Goal: Task Accomplishment & Management: Use online tool/utility

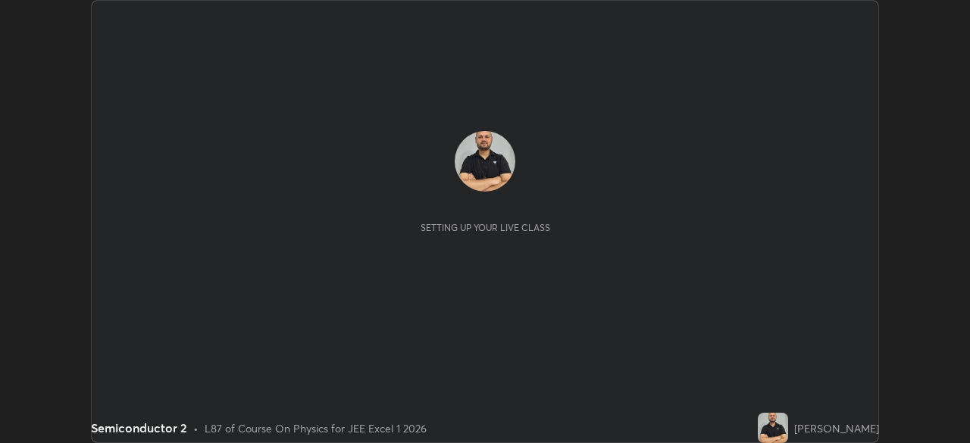
scroll to position [443, 970]
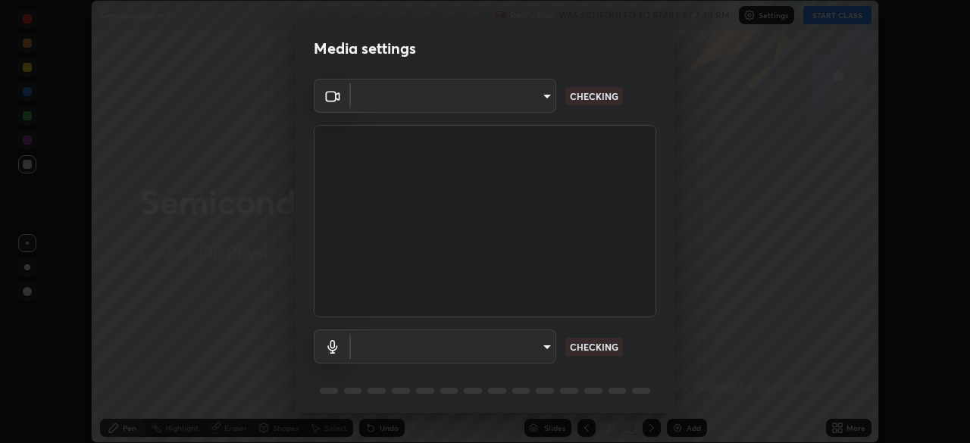
type input "134d1b19bf6860d587459906a7679876aeb3e381516b9be6bb745b9f97a347e3"
type input "communications"
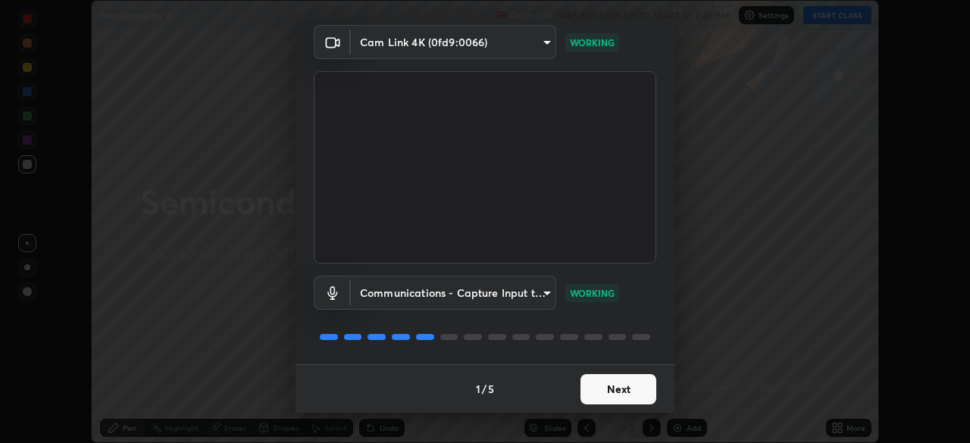
click at [622, 395] on button "Next" at bounding box center [619, 389] width 76 height 30
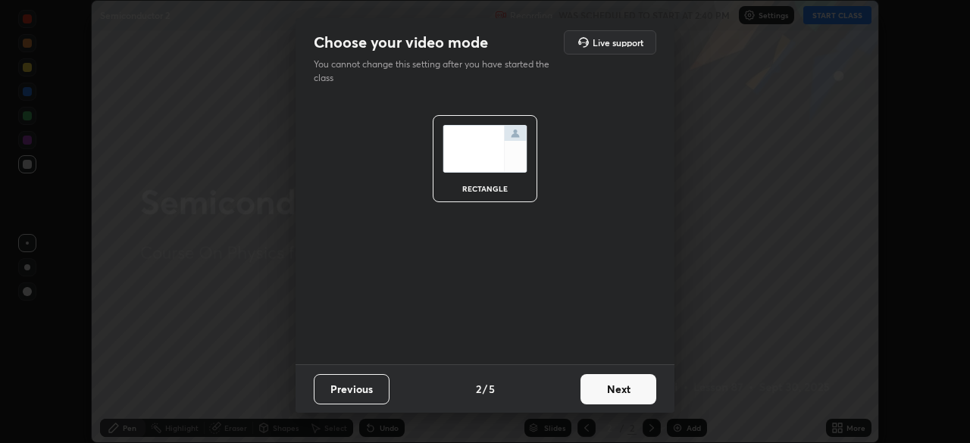
click at [622, 395] on button "Next" at bounding box center [619, 389] width 76 height 30
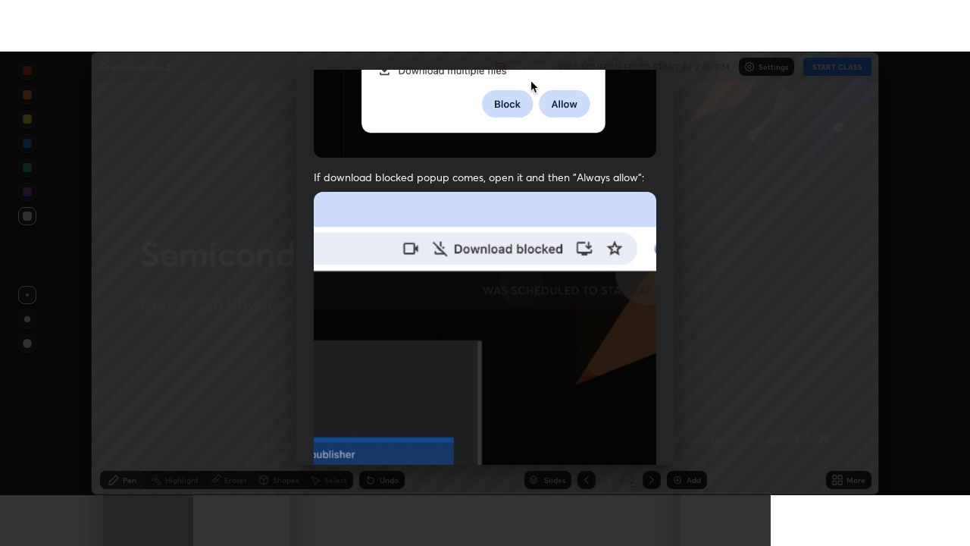
scroll to position [363, 0]
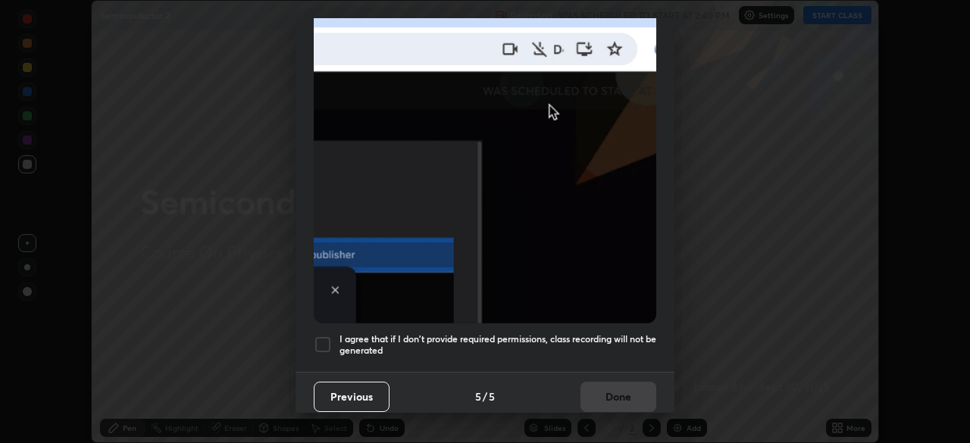
click at [327, 339] on div at bounding box center [323, 345] width 18 height 18
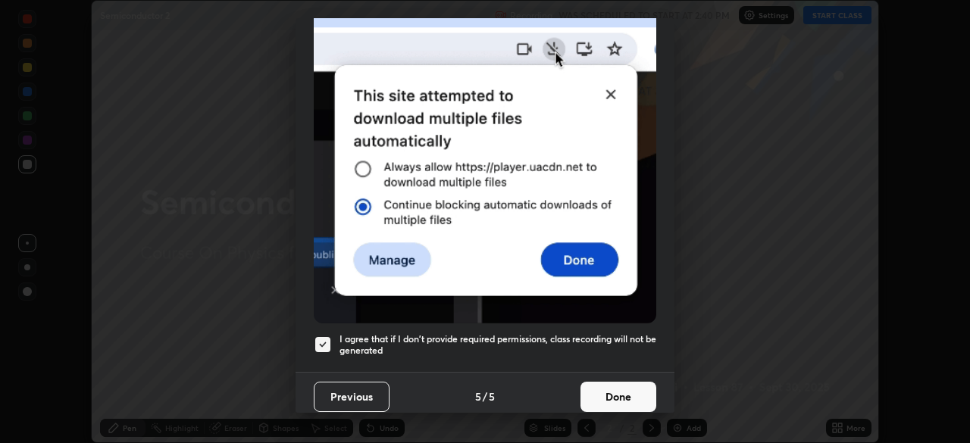
click at [622, 392] on button "Done" at bounding box center [619, 397] width 76 height 30
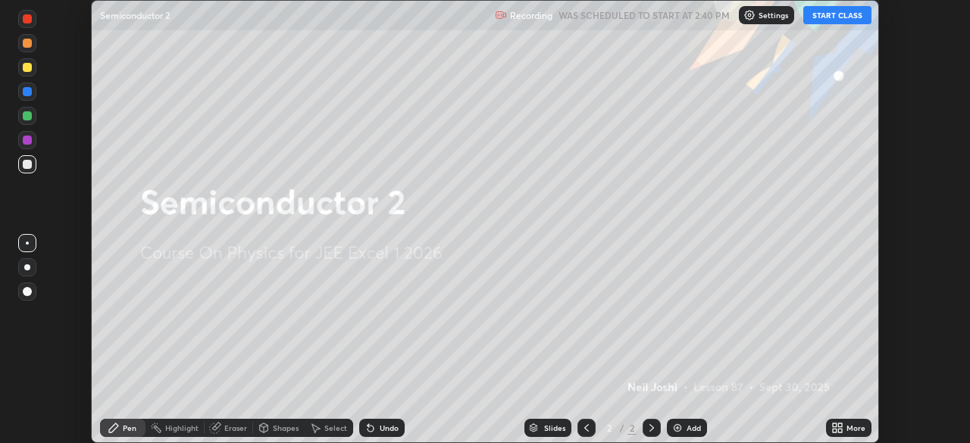
click at [831, 15] on button "START CLASS" at bounding box center [838, 15] width 68 height 18
click at [685, 428] on div "Add" at bounding box center [687, 428] width 40 height 18
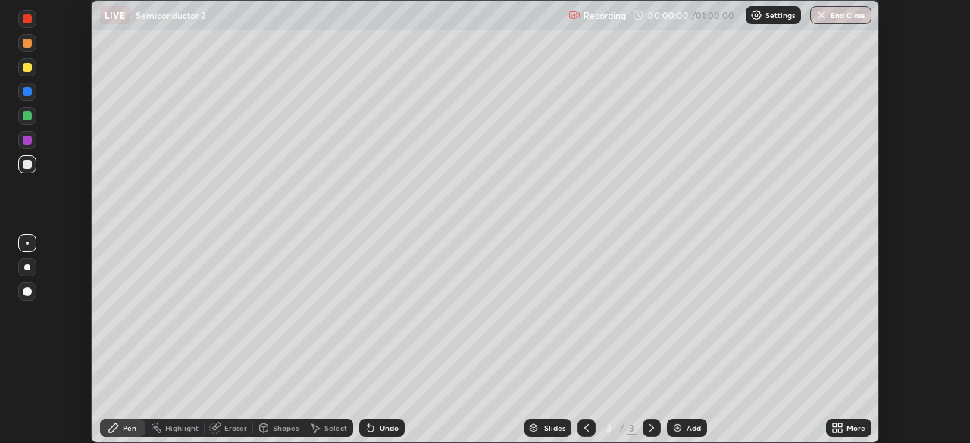
click at [835, 424] on icon at bounding box center [835, 426] width 4 height 4
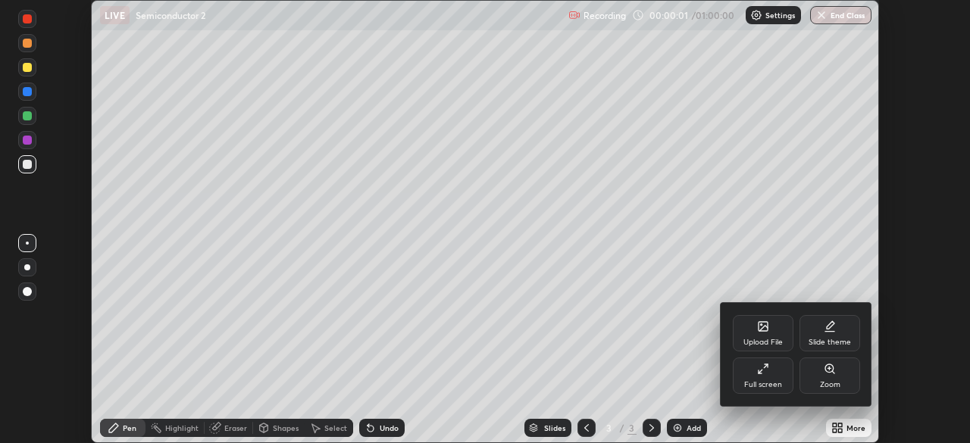
click at [751, 377] on div "Full screen" at bounding box center [763, 376] width 61 height 36
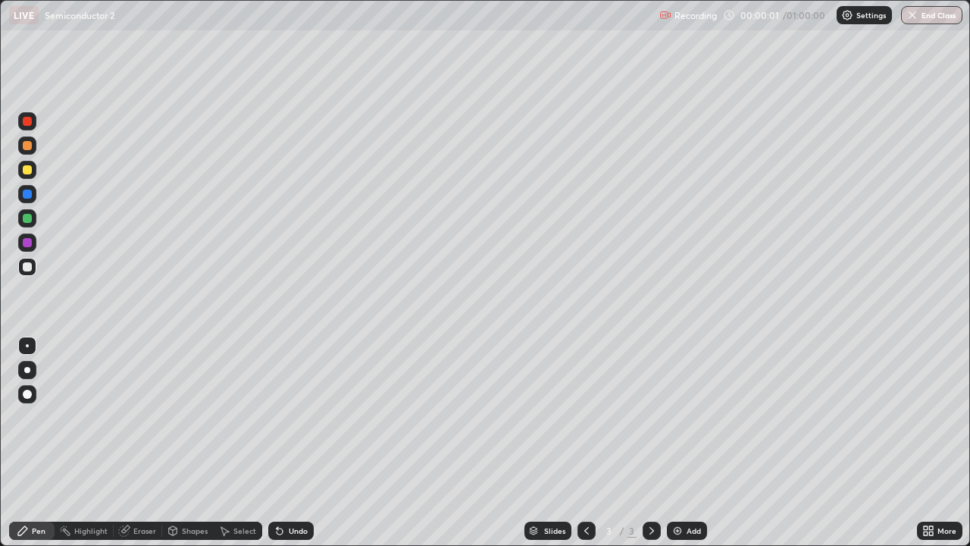
scroll to position [546, 970]
click at [30, 368] on div at bounding box center [27, 370] width 6 height 6
click at [27, 172] on div at bounding box center [27, 169] width 9 height 9
click at [294, 443] on div "Undo" at bounding box center [290, 531] width 45 height 18
click at [30, 265] on div at bounding box center [27, 266] width 9 height 9
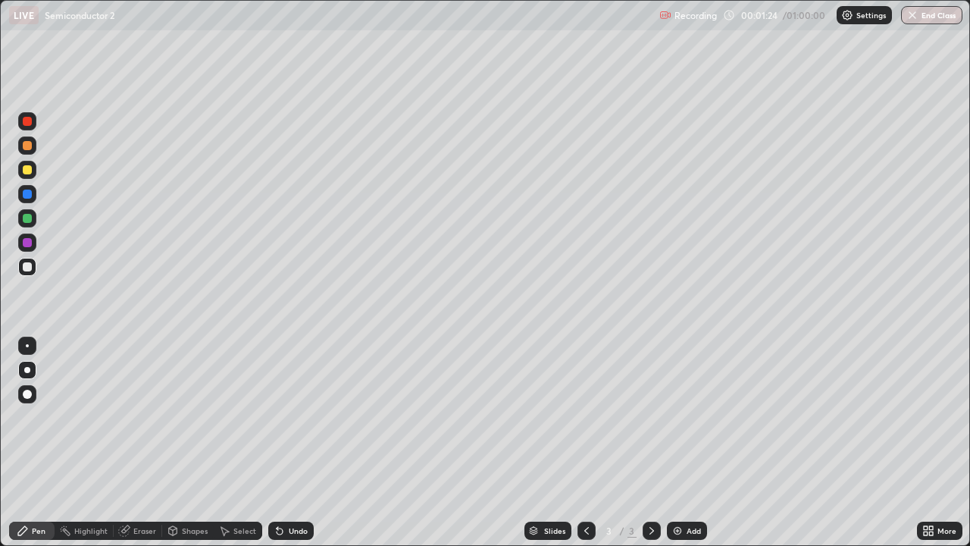
click at [25, 268] on div at bounding box center [27, 266] width 9 height 9
click at [28, 174] on div at bounding box center [27, 169] width 9 height 9
click at [27, 218] on div at bounding box center [27, 218] width 9 height 9
click at [26, 121] on div at bounding box center [27, 121] width 9 height 9
click at [531, 443] on div "Slides" at bounding box center [548, 531] width 47 height 18
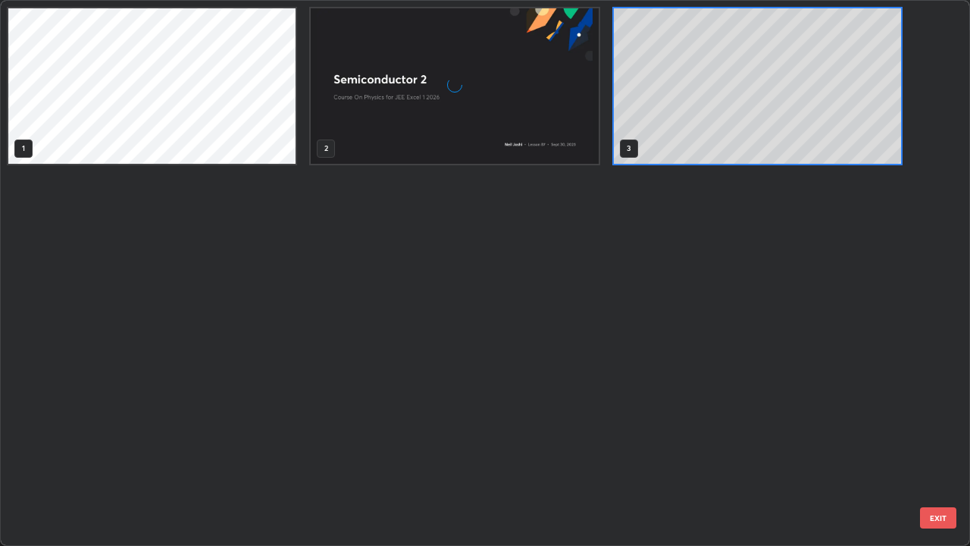
scroll to position [540, 961]
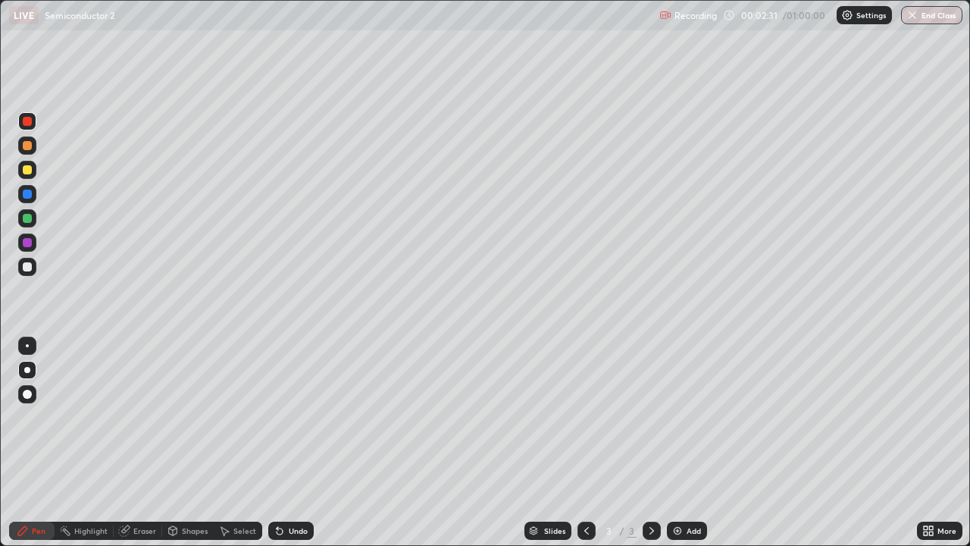
click at [143, 443] on div "Eraser" at bounding box center [144, 531] width 23 height 8
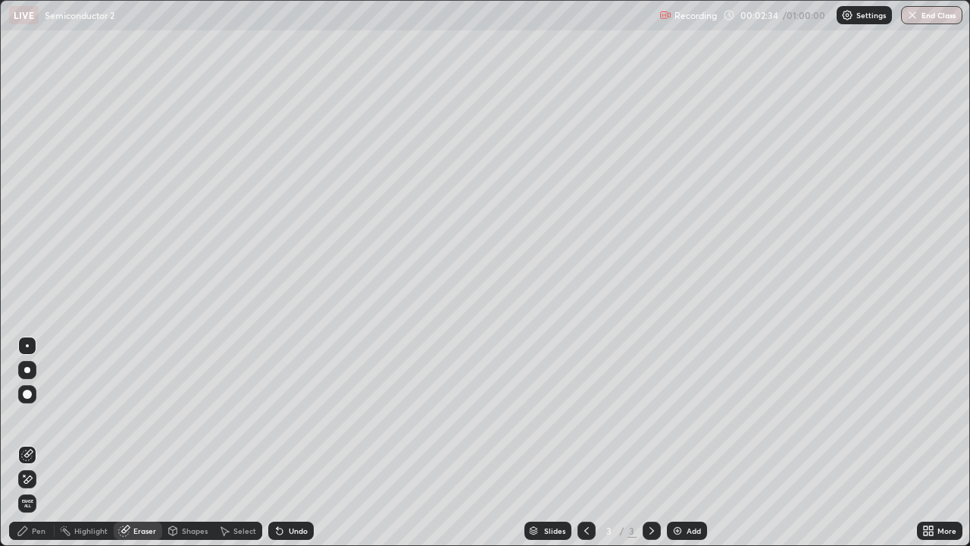
click at [33, 443] on div "Pen" at bounding box center [39, 531] width 14 height 8
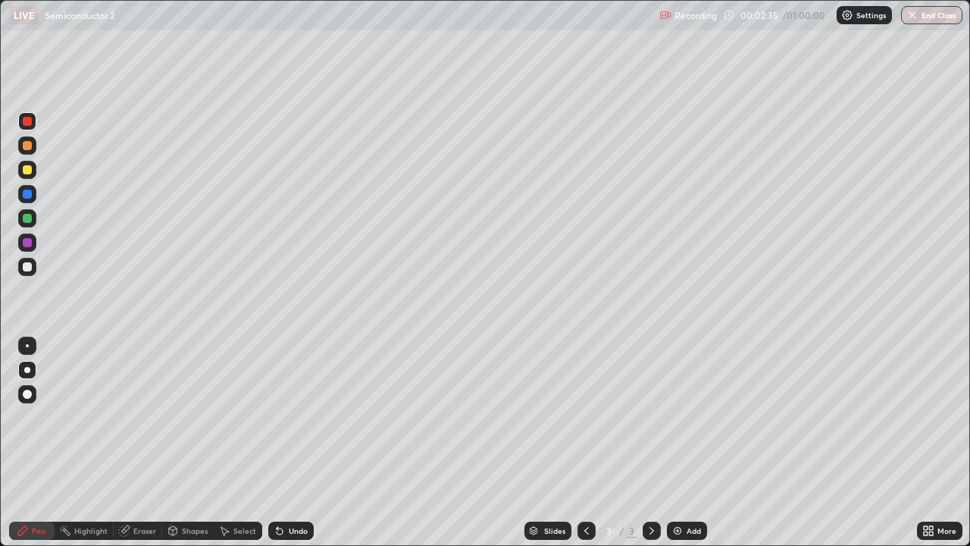
click at [532, 443] on icon at bounding box center [534, 529] width 8 height 4
click at [687, 443] on div "Add" at bounding box center [694, 531] width 14 height 8
click at [30, 168] on div at bounding box center [27, 169] width 9 height 9
click at [28, 267] on div at bounding box center [27, 266] width 9 height 9
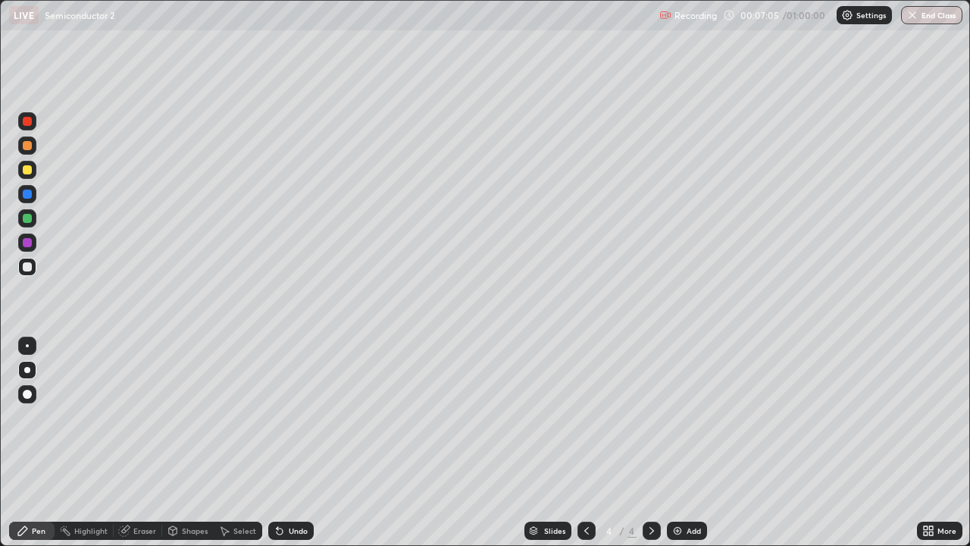
click at [689, 443] on div "Add" at bounding box center [694, 531] width 14 height 8
click at [29, 169] on div at bounding box center [27, 169] width 9 height 9
click at [30, 141] on div at bounding box center [27, 145] width 9 height 9
click at [28, 268] on div at bounding box center [27, 266] width 9 height 9
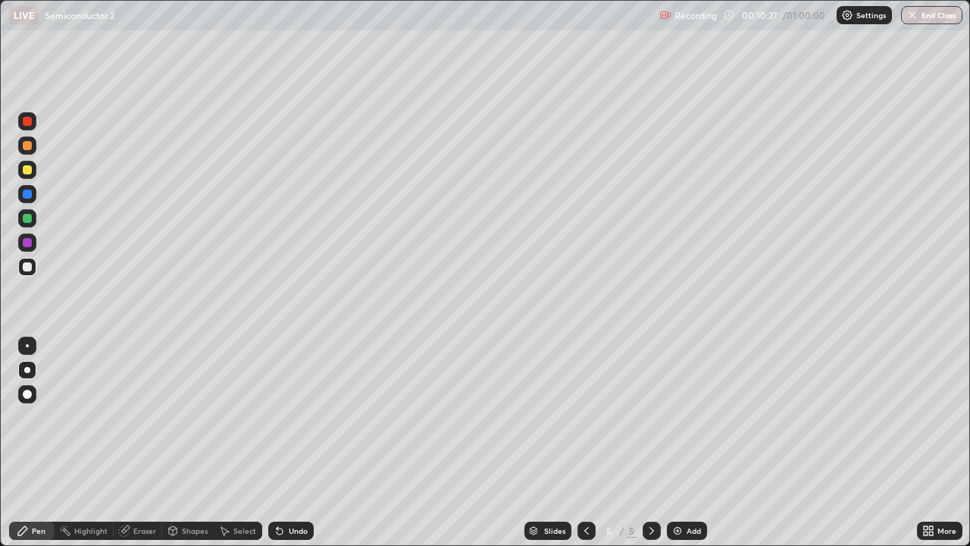
click at [28, 262] on div at bounding box center [27, 267] width 18 height 18
click at [99, 443] on div "Highlight" at bounding box center [84, 531] width 59 height 18
click at [585, 443] on icon at bounding box center [587, 531] width 12 height 12
click at [650, 443] on icon at bounding box center [652, 531] width 12 height 12
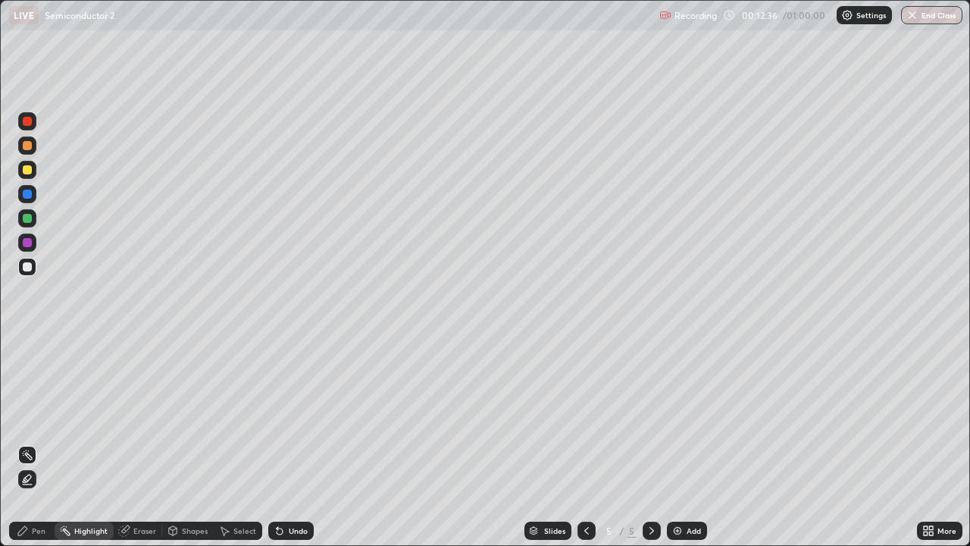
click at [29, 267] on div at bounding box center [27, 266] width 9 height 9
click at [27, 169] on div at bounding box center [27, 169] width 9 height 9
click at [669, 443] on div "Add" at bounding box center [687, 531] width 40 height 18
click at [35, 443] on div "Pen" at bounding box center [31, 531] width 45 height 18
click at [289, 443] on div "Undo" at bounding box center [298, 531] width 19 height 8
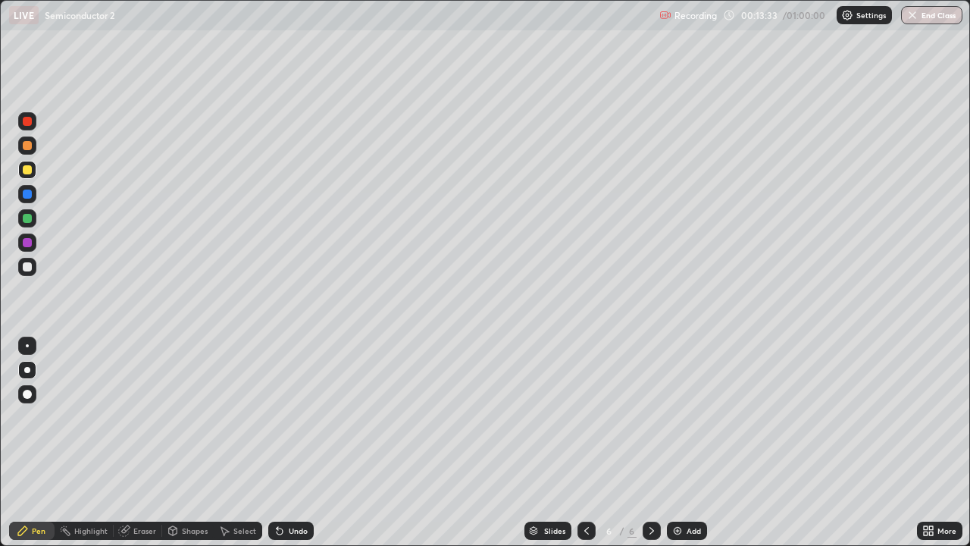
click at [23, 149] on div at bounding box center [27, 145] width 18 height 18
click at [295, 443] on div "Undo" at bounding box center [298, 531] width 19 height 8
click at [27, 171] on div at bounding box center [27, 169] width 9 height 9
click at [684, 443] on div "Add" at bounding box center [687, 531] width 40 height 18
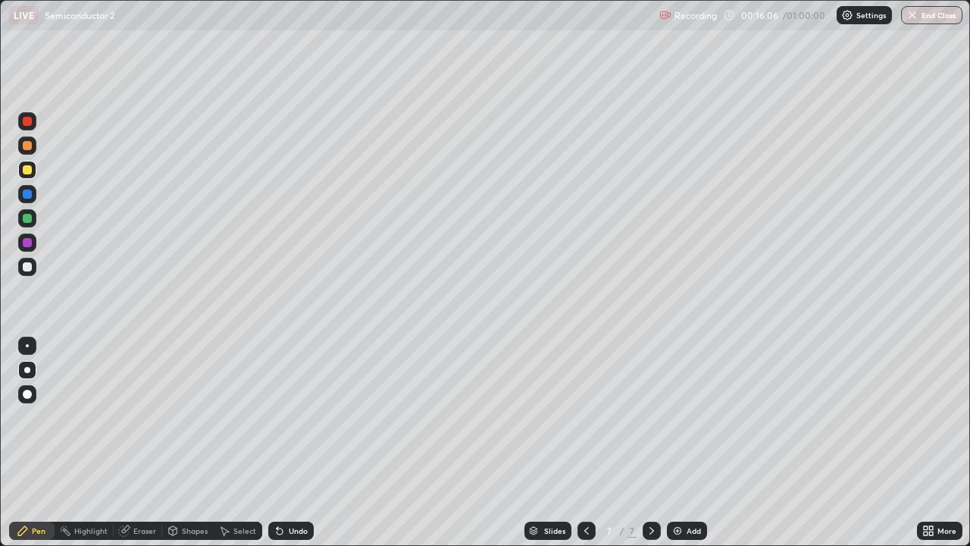
click at [585, 443] on icon at bounding box center [587, 531] width 12 height 12
click at [650, 443] on icon at bounding box center [652, 531] width 12 height 12
click at [289, 443] on div "Undo" at bounding box center [298, 531] width 19 height 8
click at [290, 443] on div "Undo" at bounding box center [298, 531] width 19 height 8
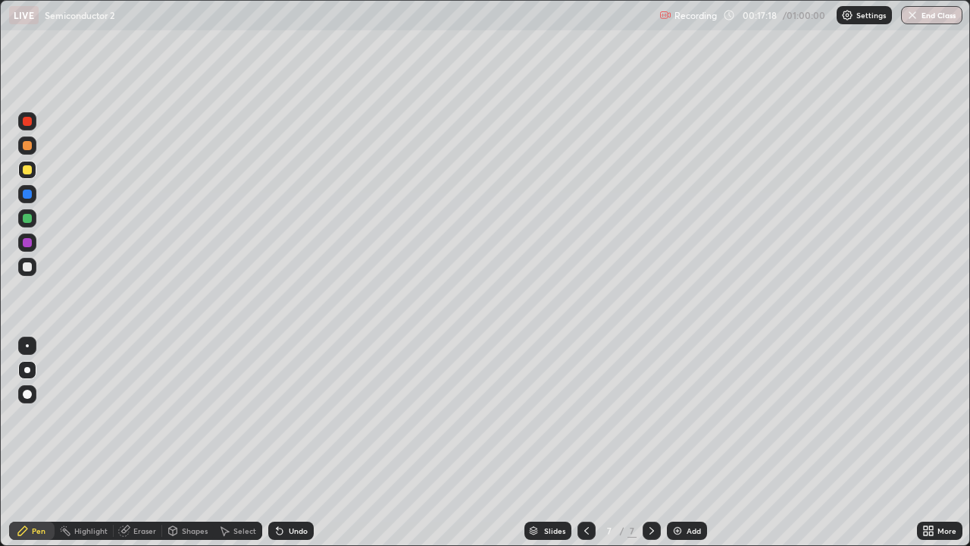
click at [28, 267] on div at bounding box center [27, 266] width 9 height 9
click at [681, 443] on img at bounding box center [678, 531] width 12 height 12
click at [31, 170] on div at bounding box center [27, 169] width 9 height 9
click at [23, 265] on div at bounding box center [27, 266] width 9 height 9
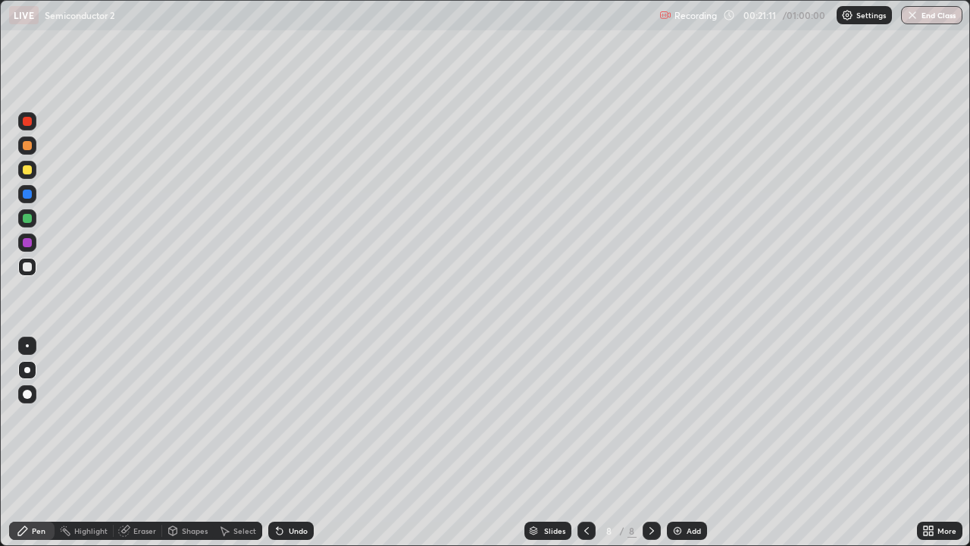
click at [28, 121] on div at bounding box center [27, 121] width 9 height 9
click at [33, 118] on div at bounding box center [27, 121] width 18 height 18
click at [280, 443] on icon at bounding box center [280, 531] width 12 height 12
click at [284, 443] on div "Undo" at bounding box center [290, 531] width 45 height 18
click at [283, 443] on icon at bounding box center [280, 531] width 12 height 12
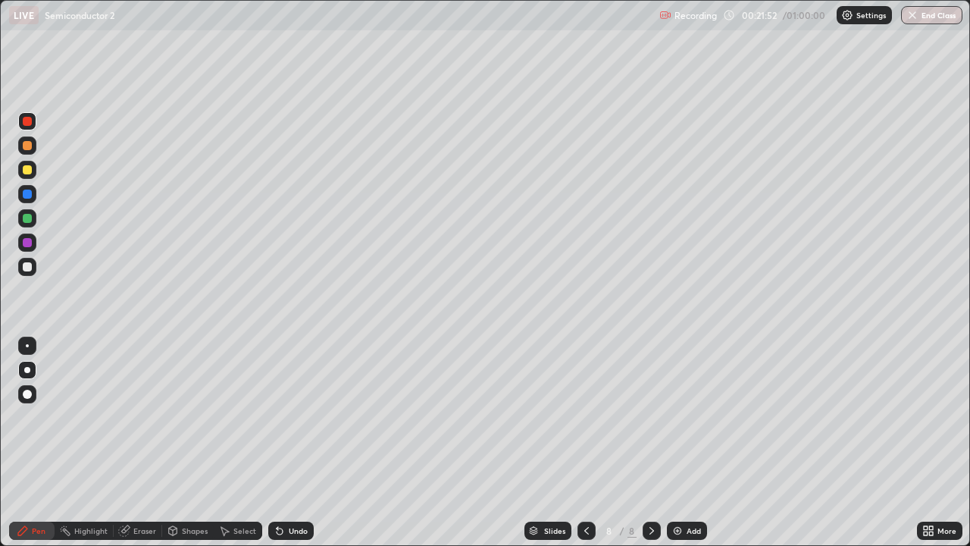
click at [293, 443] on div "Undo" at bounding box center [298, 531] width 19 height 8
click at [29, 218] on div at bounding box center [27, 218] width 9 height 9
click at [678, 443] on img at bounding box center [678, 531] width 12 height 12
click at [27, 171] on div at bounding box center [27, 169] width 9 height 9
click at [28, 270] on div at bounding box center [27, 266] width 9 height 9
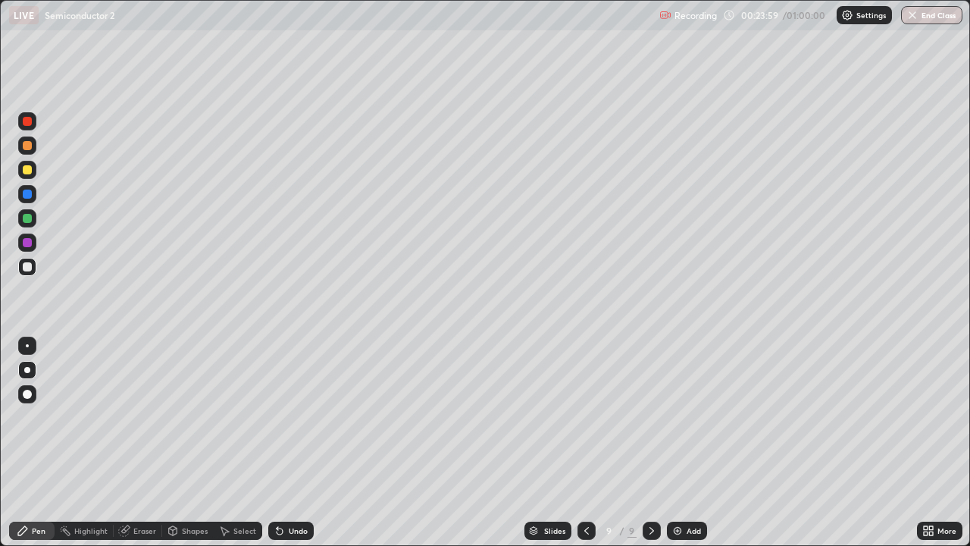
click at [28, 270] on div at bounding box center [27, 266] width 9 height 9
click at [30, 173] on div at bounding box center [27, 169] width 9 height 9
click at [295, 443] on div "Undo" at bounding box center [298, 531] width 19 height 8
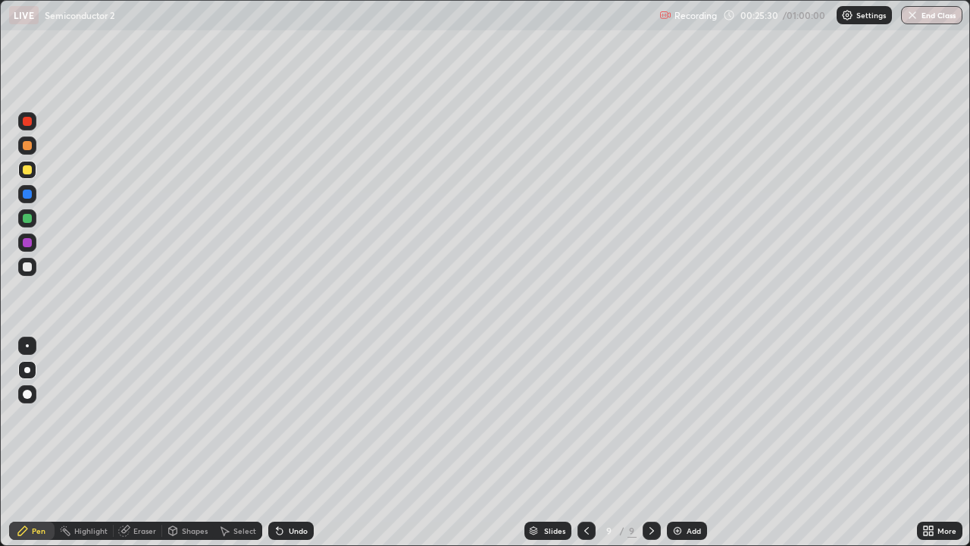
click at [27, 269] on div at bounding box center [27, 266] width 9 height 9
click at [31, 265] on div at bounding box center [27, 266] width 9 height 9
click at [693, 443] on div "Add" at bounding box center [694, 531] width 14 height 8
click at [26, 170] on div at bounding box center [27, 169] width 9 height 9
click at [30, 267] on div at bounding box center [27, 266] width 9 height 9
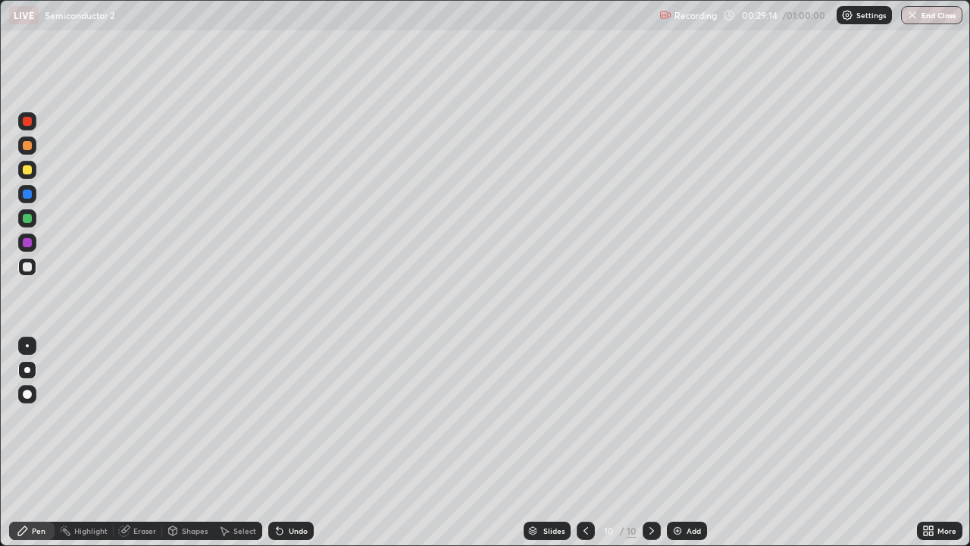
click at [27, 167] on div at bounding box center [27, 169] width 9 height 9
click at [27, 268] on div at bounding box center [27, 266] width 9 height 9
click at [27, 267] on div at bounding box center [27, 266] width 9 height 9
click at [33, 168] on div at bounding box center [27, 170] width 18 height 18
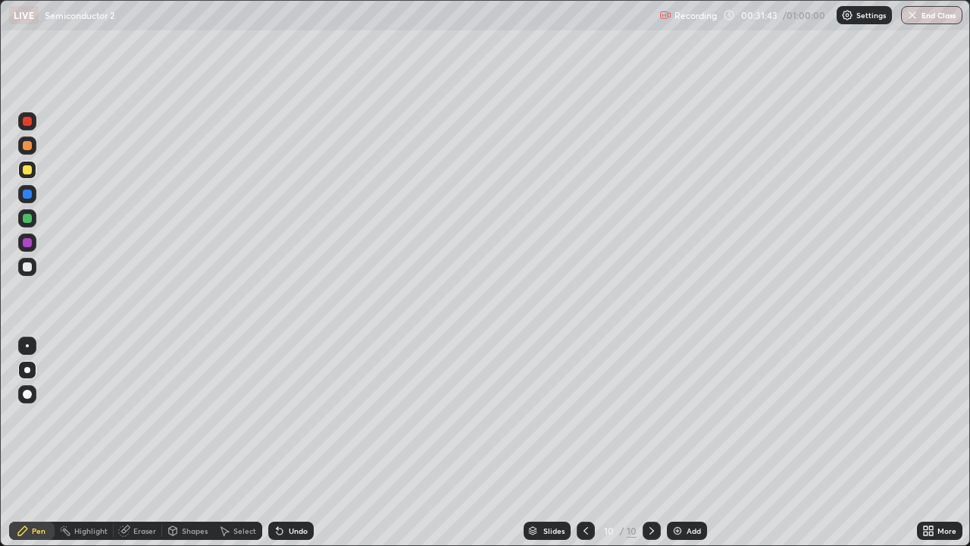
click at [20, 270] on div at bounding box center [27, 267] width 18 height 18
click at [25, 268] on div at bounding box center [27, 266] width 9 height 9
click at [689, 443] on div "Add" at bounding box center [694, 531] width 14 height 8
click at [26, 169] on div at bounding box center [27, 169] width 9 height 9
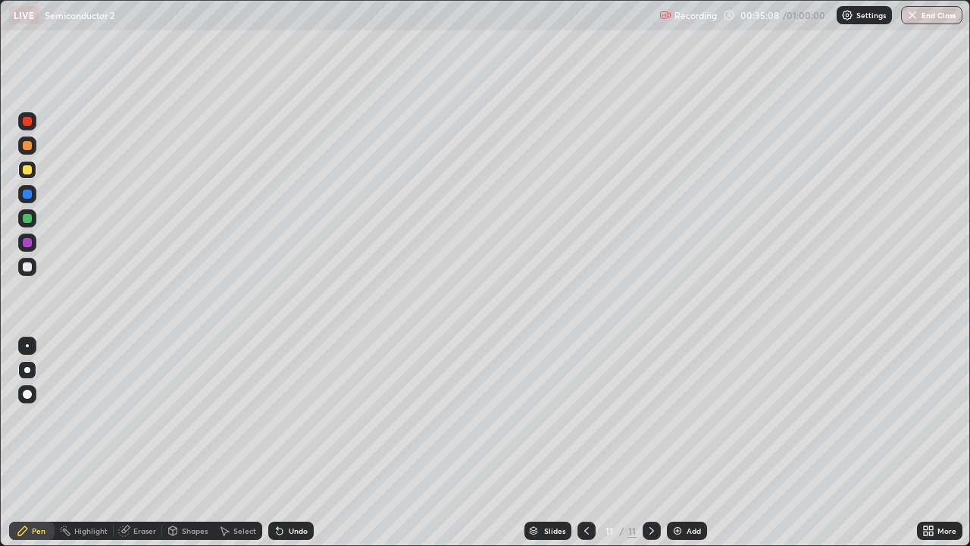
click at [690, 443] on div "Add" at bounding box center [694, 531] width 14 height 8
click at [29, 269] on div at bounding box center [27, 266] width 9 height 9
click at [27, 170] on div at bounding box center [27, 169] width 9 height 9
click at [687, 443] on div "Add" at bounding box center [694, 531] width 14 height 8
click at [289, 443] on div "Undo" at bounding box center [298, 531] width 19 height 8
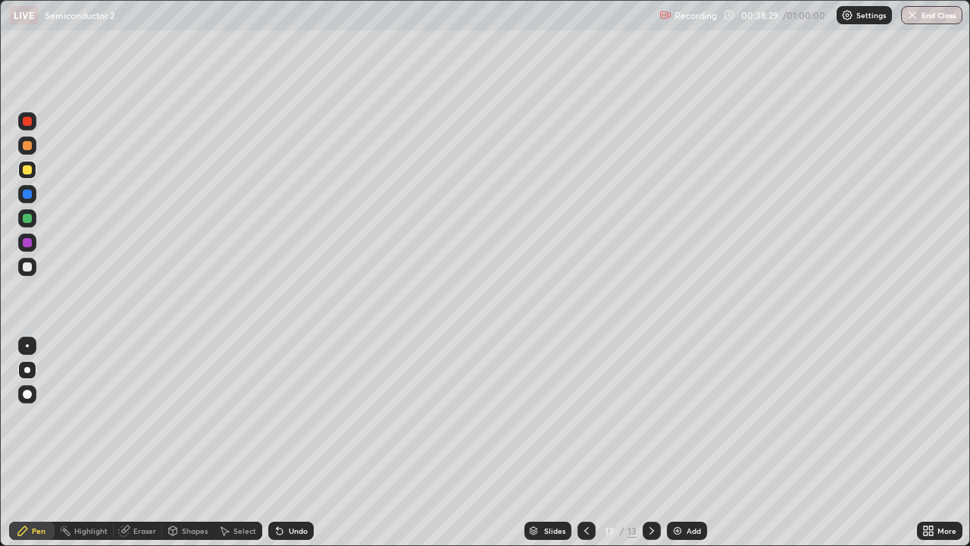
click at [290, 443] on div "Undo" at bounding box center [290, 531] width 45 height 18
click at [293, 443] on div "Undo" at bounding box center [298, 531] width 19 height 8
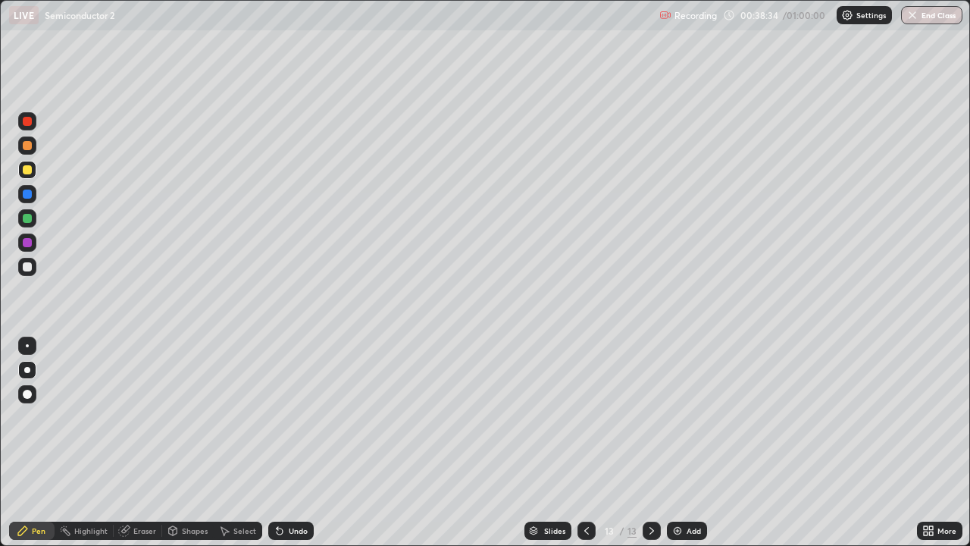
click at [143, 443] on div "Eraser" at bounding box center [144, 531] width 23 height 8
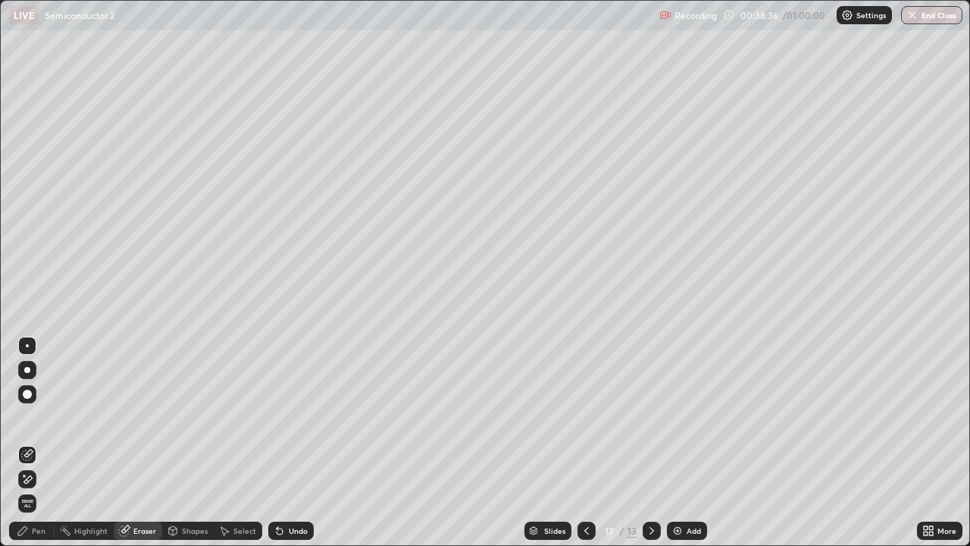
click at [23, 443] on icon at bounding box center [23, 531] width 12 height 12
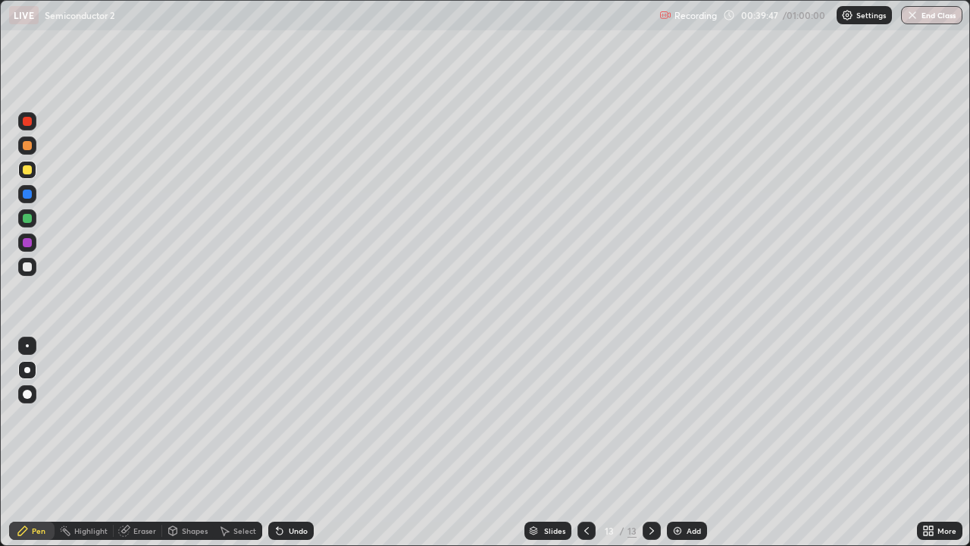
click at [21, 171] on div at bounding box center [27, 170] width 18 height 18
click at [699, 443] on div "Add" at bounding box center [694, 531] width 14 height 8
click at [688, 443] on div "Add" at bounding box center [694, 531] width 14 height 8
click at [290, 443] on div "Undo" at bounding box center [298, 531] width 19 height 8
click at [24, 124] on div at bounding box center [27, 121] width 9 height 9
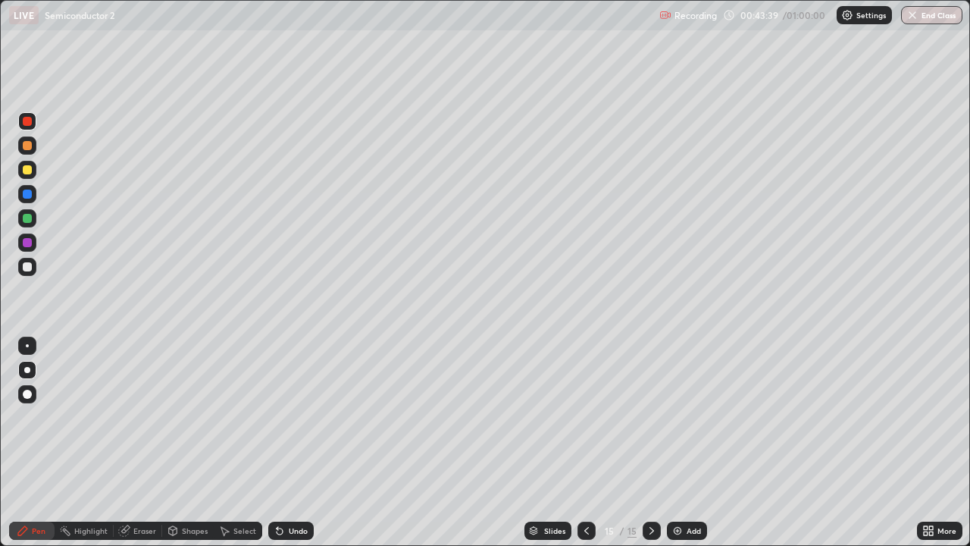
click at [24, 124] on div at bounding box center [27, 121] width 9 height 9
click at [295, 443] on div "Undo" at bounding box center [290, 531] width 45 height 18
click at [296, 443] on div "Undo" at bounding box center [298, 531] width 19 height 8
click at [27, 168] on div at bounding box center [27, 169] width 9 height 9
click at [293, 443] on div "Undo" at bounding box center [298, 531] width 19 height 8
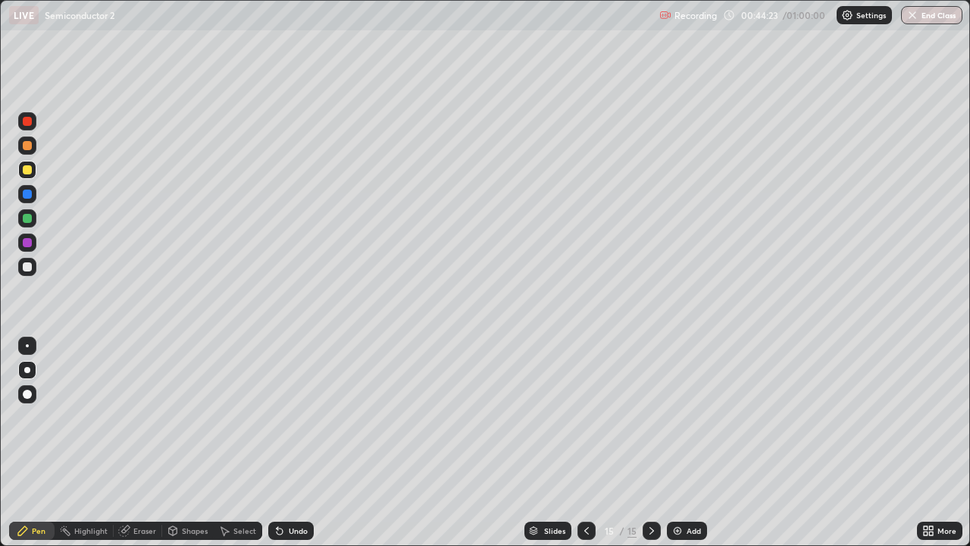
click at [292, 443] on div "Undo" at bounding box center [298, 531] width 19 height 8
click at [298, 443] on div "Undo" at bounding box center [298, 531] width 19 height 8
click at [295, 443] on div "Undo" at bounding box center [298, 531] width 19 height 8
click at [26, 218] on div at bounding box center [27, 218] width 9 height 9
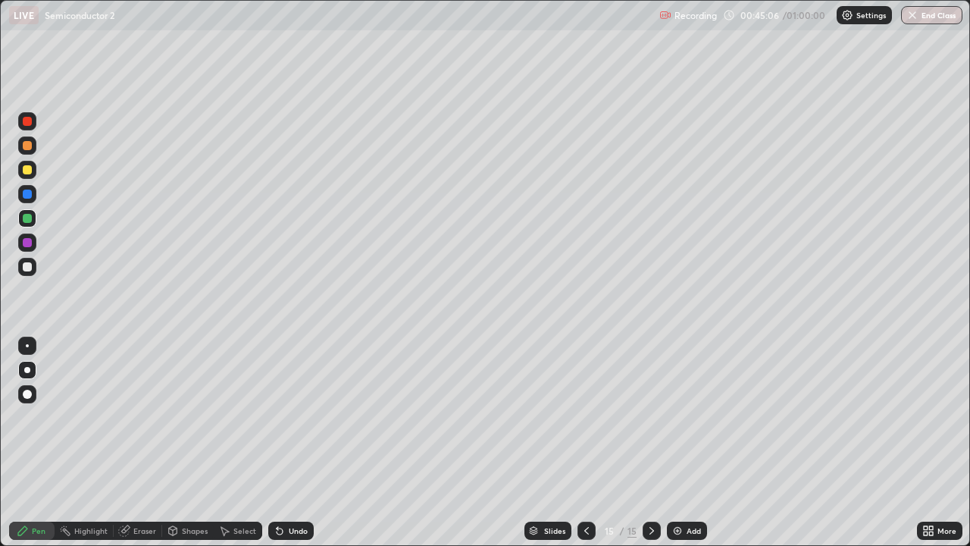
click at [26, 218] on div at bounding box center [27, 218] width 9 height 9
click at [652, 443] on div at bounding box center [652, 530] width 18 height 30
click at [748, 443] on div "Slides 15 / 15 Add" at bounding box center [615, 530] width 603 height 30
click at [749, 443] on div "Slides 15 / 15 Add" at bounding box center [615, 530] width 603 height 30
click at [753, 443] on div "Slides 15 / 15 Add" at bounding box center [615, 530] width 603 height 30
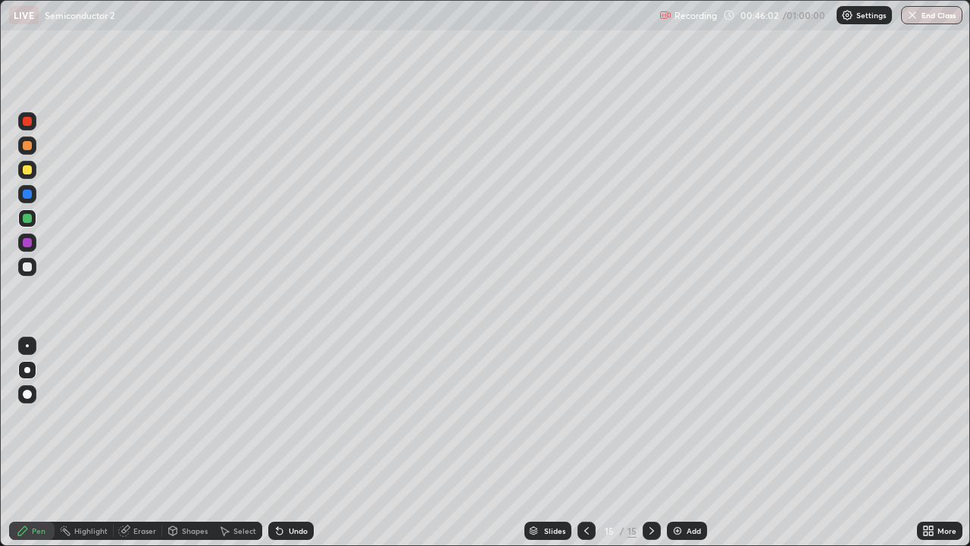
click at [747, 443] on div "Slides 15 / 15 Add" at bounding box center [615, 530] width 603 height 30
click at [780, 443] on div "Slides 15 / 15 Add" at bounding box center [615, 530] width 603 height 30
click at [873, 443] on div "Slides 15 / 15 Add" at bounding box center [615, 530] width 603 height 30
click at [139, 443] on div "Eraser" at bounding box center [144, 531] width 23 height 8
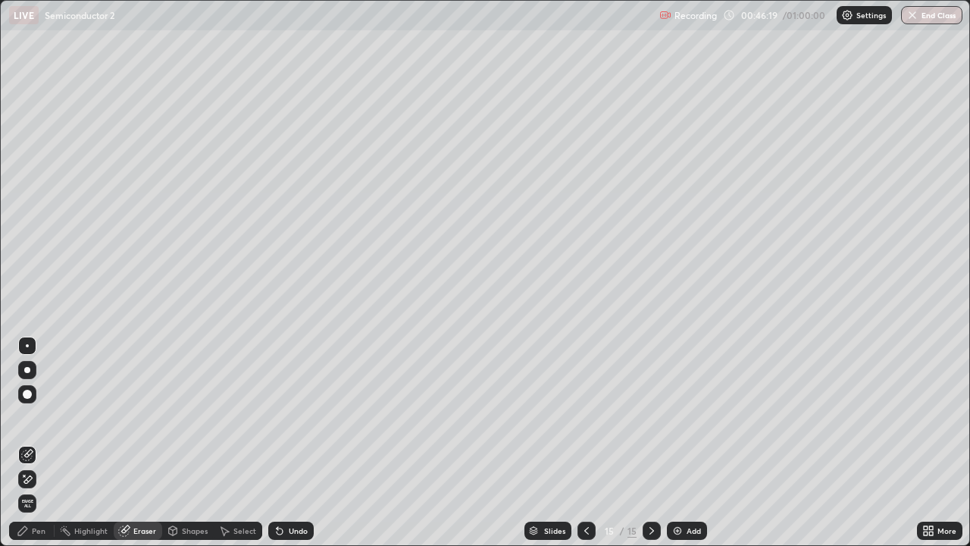
click at [35, 443] on div "Pen" at bounding box center [39, 531] width 14 height 8
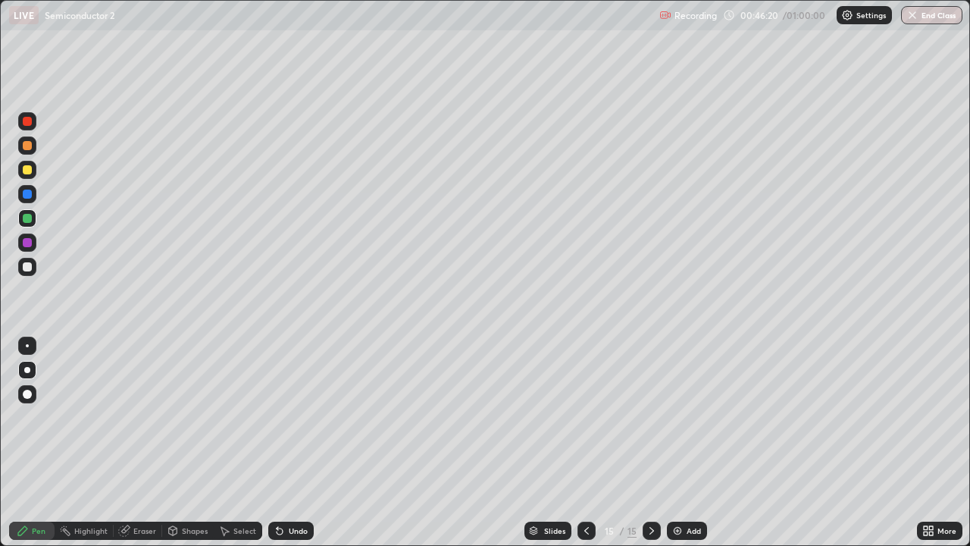
click at [33, 120] on div at bounding box center [27, 121] width 18 height 18
click at [689, 443] on div "Add" at bounding box center [694, 531] width 14 height 8
click at [25, 168] on div at bounding box center [27, 169] width 9 height 9
click at [304, 443] on div "Undo" at bounding box center [298, 531] width 19 height 8
click at [27, 225] on div at bounding box center [27, 218] width 18 height 18
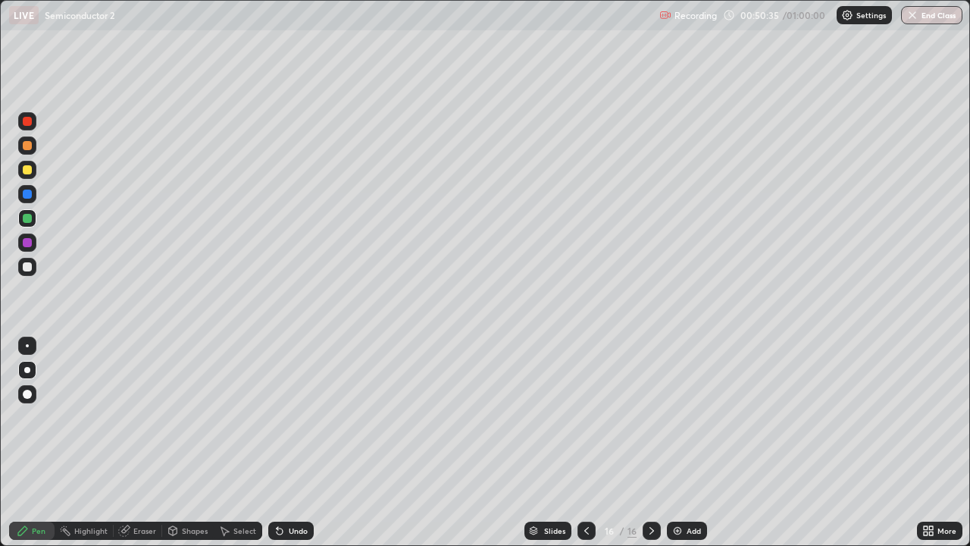
click at [27, 225] on div at bounding box center [27, 218] width 18 height 18
click at [681, 443] on img at bounding box center [678, 531] width 12 height 12
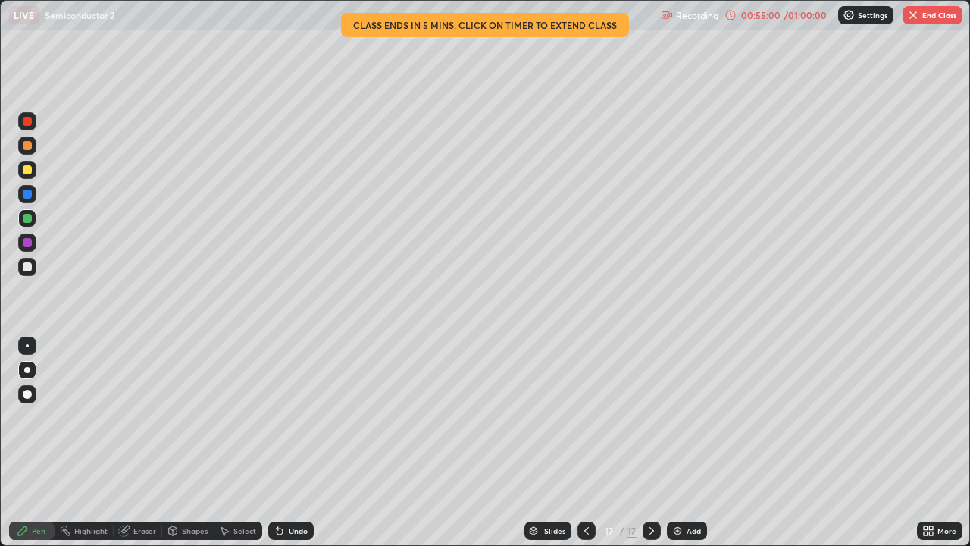
click at [27, 266] on div at bounding box center [27, 266] width 9 height 9
click at [27, 265] on div at bounding box center [27, 266] width 9 height 9
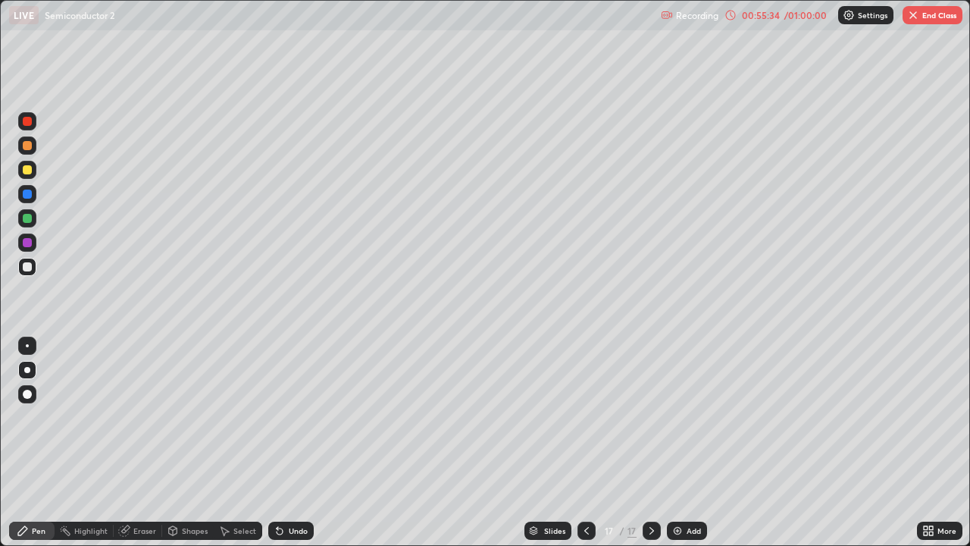
click at [295, 443] on div "Undo" at bounding box center [298, 531] width 19 height 8
click at [321, 443] on div "Slides 17 / 17 Add" at bounding box center [615, 530] width 603 height 30
click at [311, 443] on div "Undo" at bounding box center [290, 531] width 45 height 18
click at [310, 443] on div "Undo" at bounding box center [290, 531] width 45 height 18
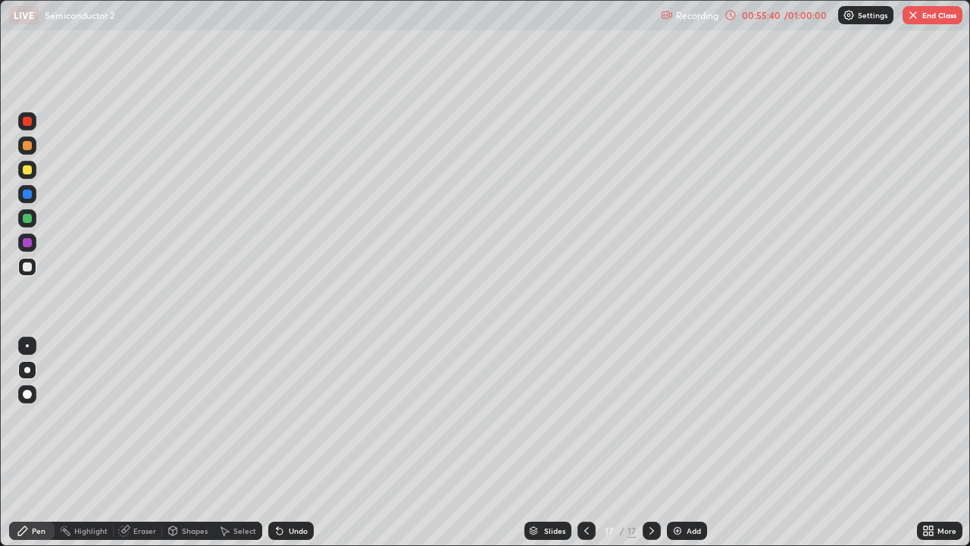
click at [309, 443] on div "Undo" at bounding box center [290, 531] width 45 height 18
click at [297, 443] on div "Undo" at bounding box center [298, 531] width 19 height 8
click at [299, 443] on div "Undo" at bounding box center [298, 531] width 19 height 8
click at [298, 443] on div "Undo" at bounding box center [298, 531] width 19 height 8
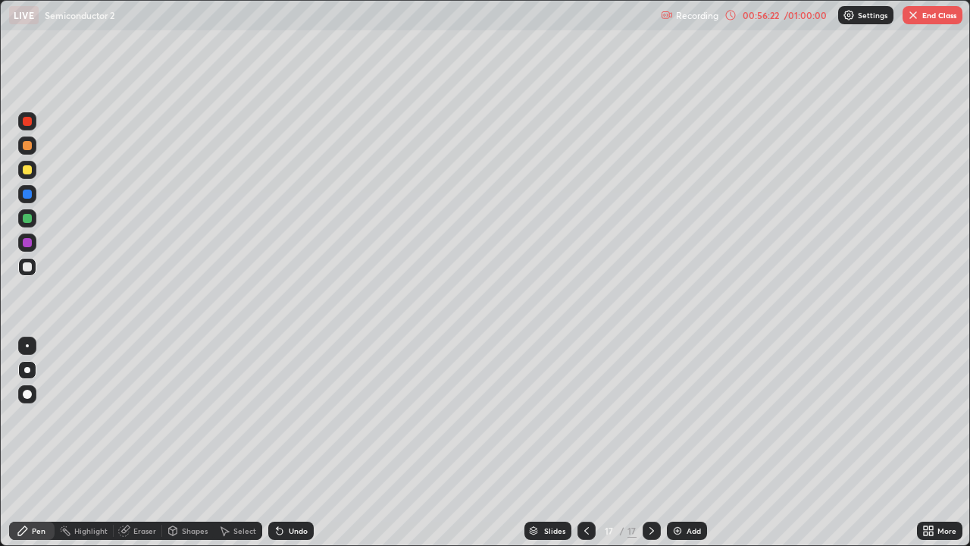
click at [297, 443] on div "Undo" at bounding box center [290, 531] width 45 height 18
click at [925, 14] on button "End Class" at bounding box center [933, 15] width 60 height 18
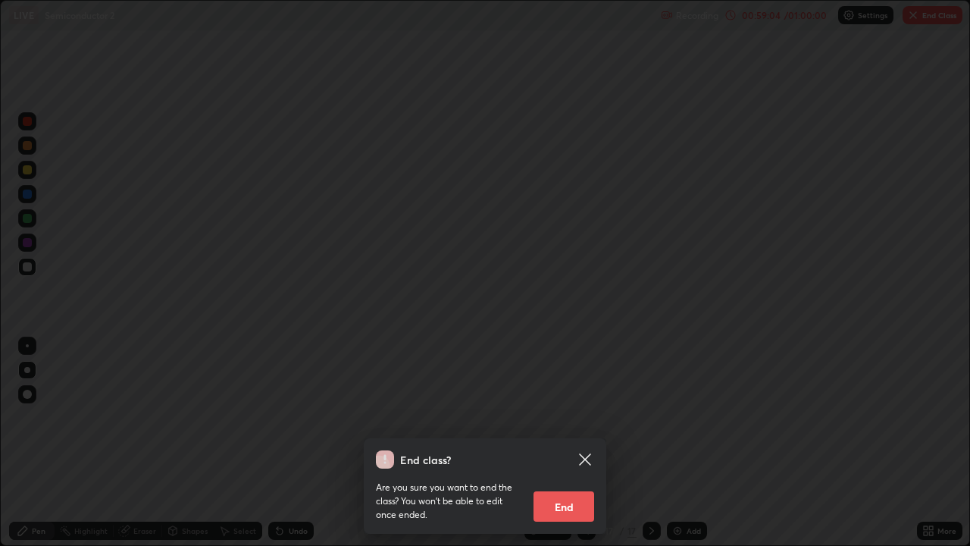
click at [564, 443] on button "End" at bounding box center [564, 506] width 61 height 30
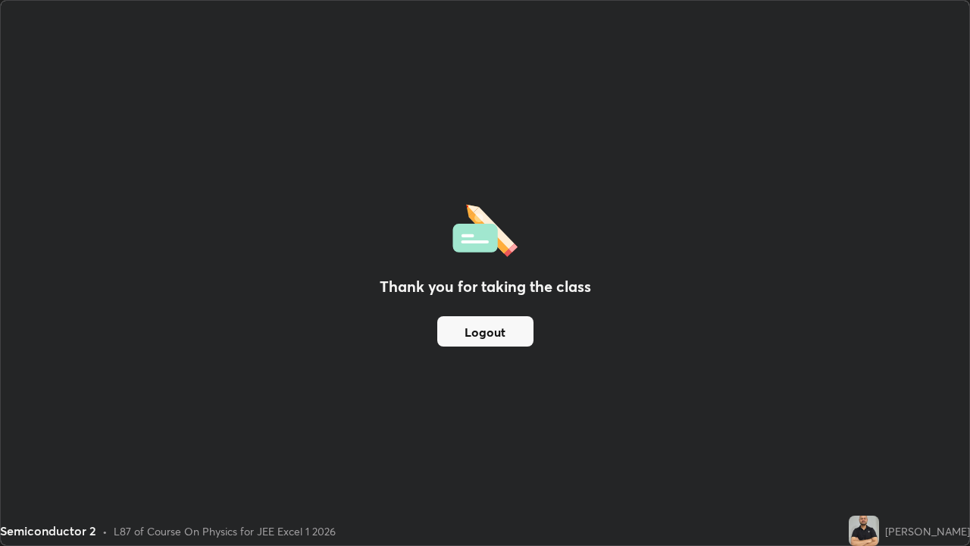
click at [471, 384] on div "Thank you for taking the class Logout" at bounding box center [485, 273] width 969 height 544
click at [478, 334] on button "Logout" at bounding box center [485, 331] width 96 height 30
click at [487, 322] on button "Logout" at bounding box center [485, 331] width 96 height 30
click at [477, 335] on button "Logout" at bounding box center [485, 331] width 96 height 30
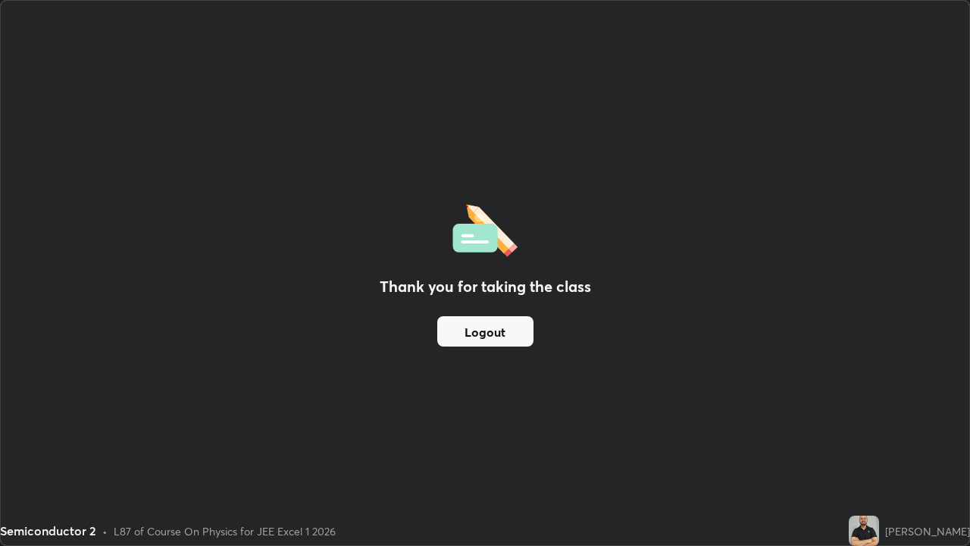
click at [481, 327] on button "Logout" at bounding box center [485, 331] width 96 height 30
click at [478, 331] on button "Logout" at bounding box center [485, 331] width 96 height 30
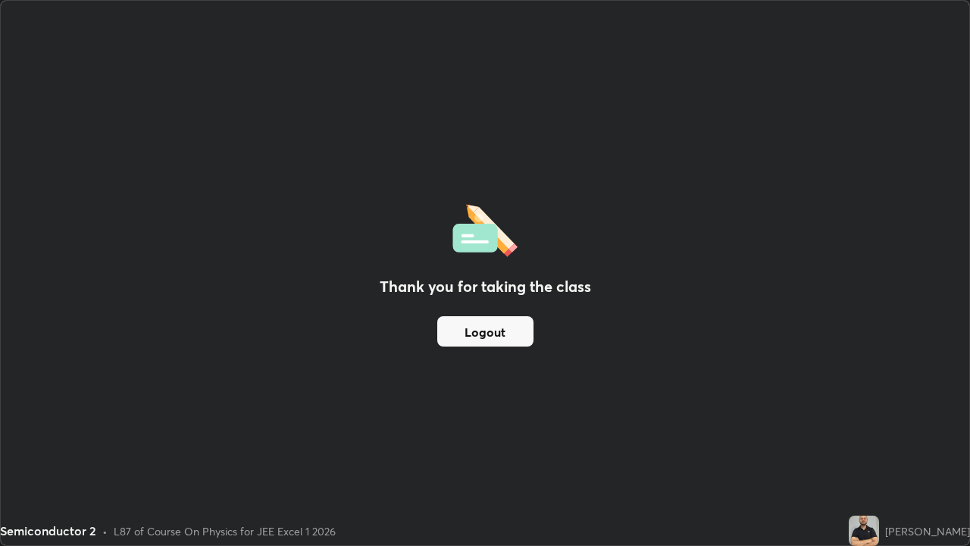
click at [478, 331] on button "Logout" at bounding box center [485, 331] width 96 height 30
click at [458, 318] on button "Logout" at bounding box center [485, 331] width 96 height 30
click at [477, 336] on button "Logout" at bounding box center [485, 331] width 96 height 30
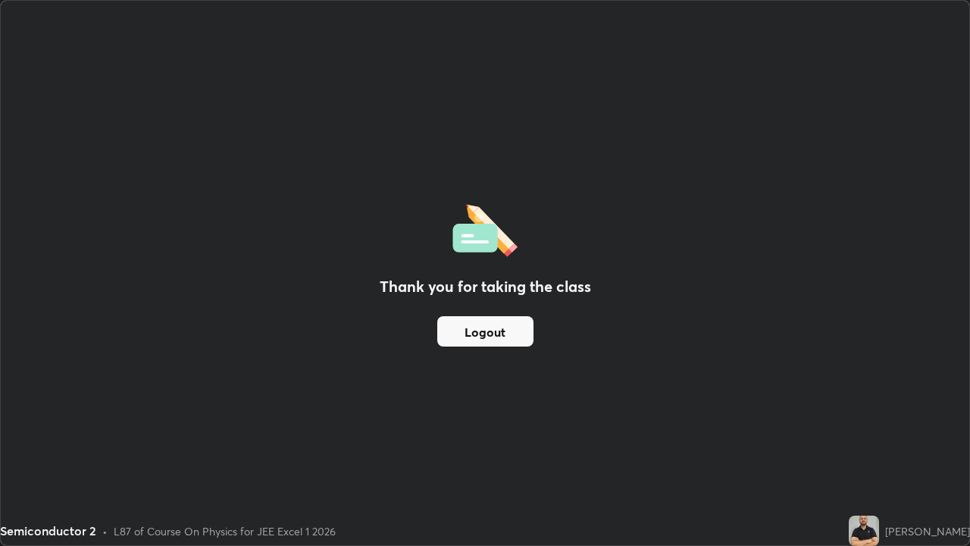
click at [477, 336] on button "Logout" at bounding box center [485, 331] width 96 height 30
click at [515, 381] on div "Thank you for taking the class Logout" at bounding box center [485, 273] width 969 height 544
click at [492, 332] on button "Logout" at bounding box center [485, 331] width 96 height 30
click at [456, 327] on button "Logout" at bounding box center [485, 331] width 96 height 30
click at [455, 328] on button "Logout" at bounding box center [485, 331] width 96 height 30
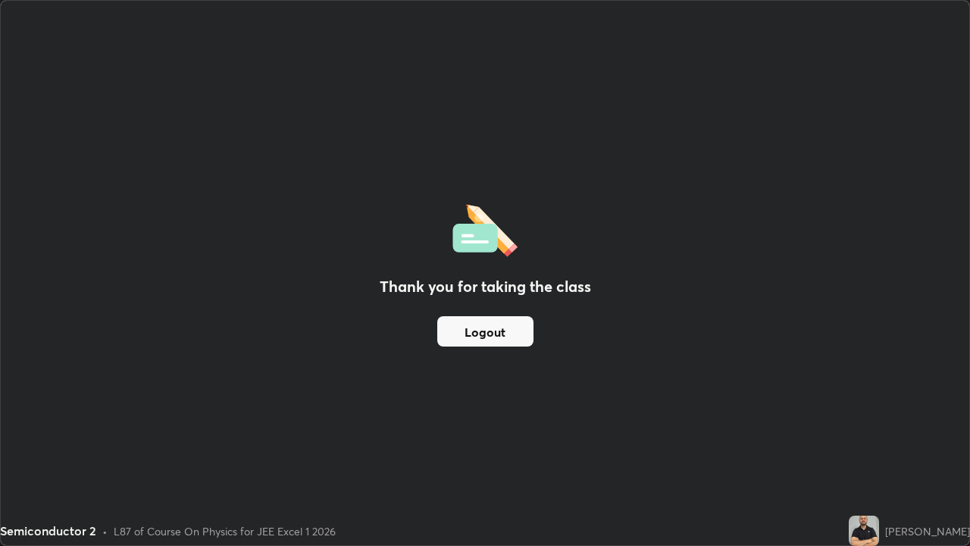
click at [459, 335] on button "Logout" at bounding box center [485, 331] width 96 height 30
click at [451, 334] on button "Logout" at bounding box center [485, 331] width 96 height 30
click at [440, 334] on button "Logout" at bounding box center [485, 331] width 96 height 30
click at [446, 336] on button "Logout" at bounding box center [485, 331] width 96 height 30
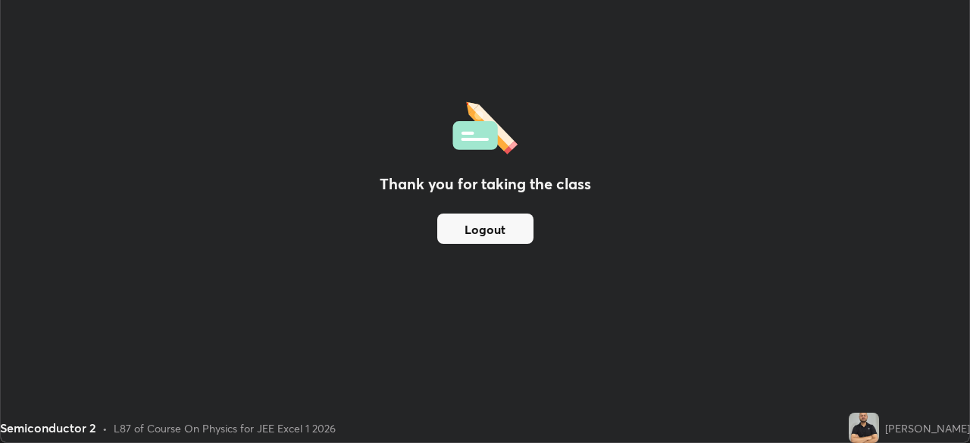
scroll to position [75360, 74833]
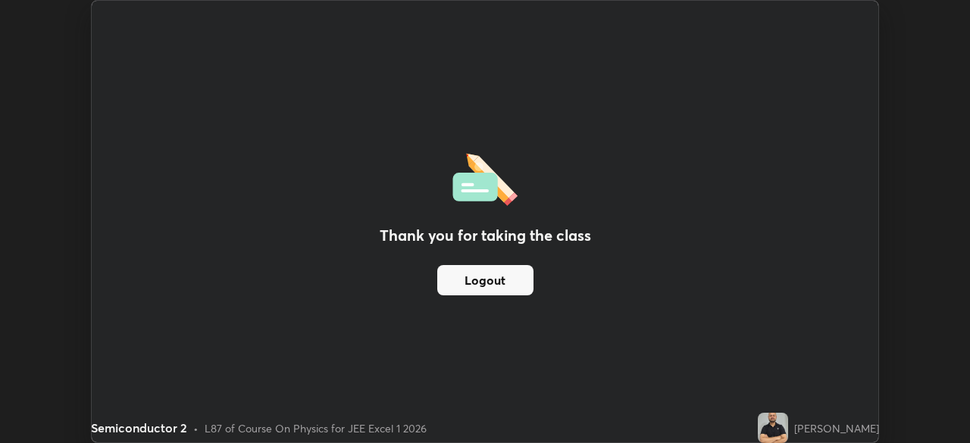
click at [488, 284] on button "Logout" at bounding box center [485, 280] width 96 height 30
